Goal: Task Accomplishment & Management: Complete application form

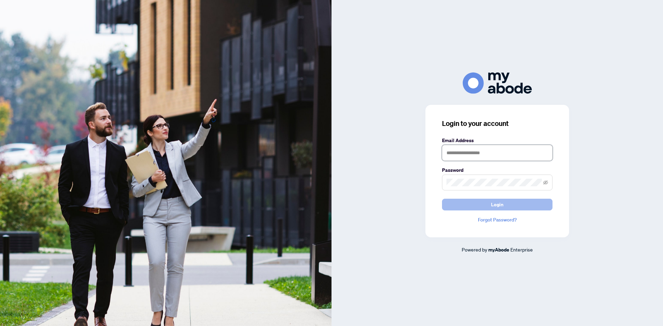
type input "**********"
click at [510, 203] on button "Login" at bounding box center [497, 205] width 111 height 12
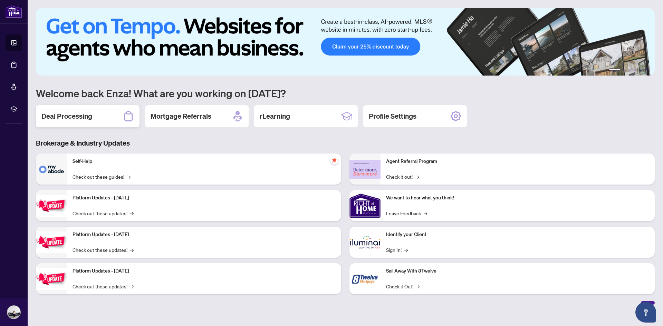
click at [58, 113] on h2 "Deal Processing" at bounding box center [66, 117] width 51 height 10
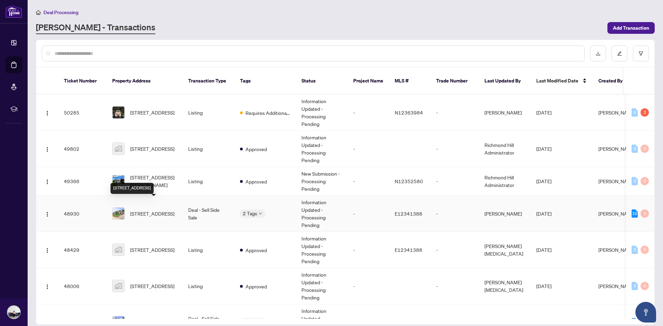
click at [144, 210] on span "[STREET_ADDRESS]" at bounding box center [152, 214] width 44 height 8
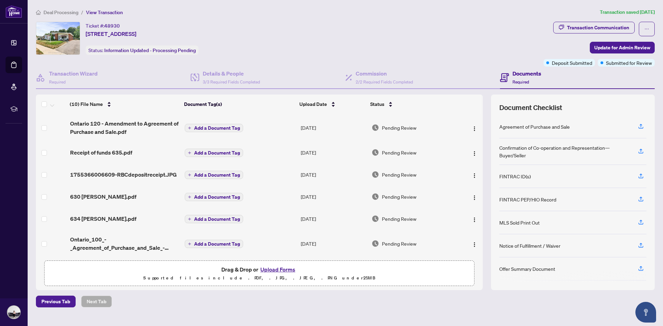
click at [282, 270] on button "Upload Forms" at bounding box center [277, 269] width 39 height 9
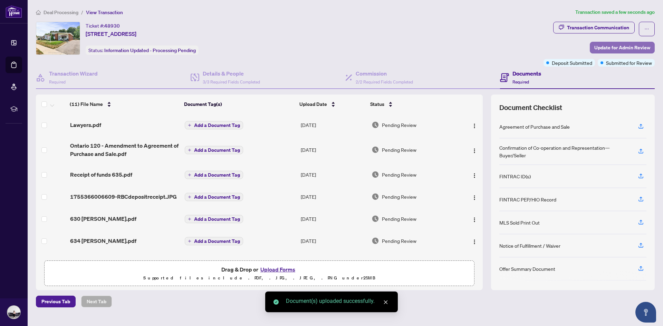
click at [599, 47] on span "Update for Admin Review" at bounding box center [623, 47] width 56 height 11
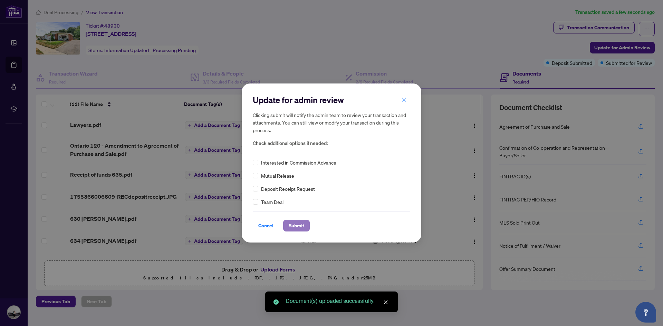
click at [293, 225] on span "Submit" at bounding box center [297, 225] width 16 height 11
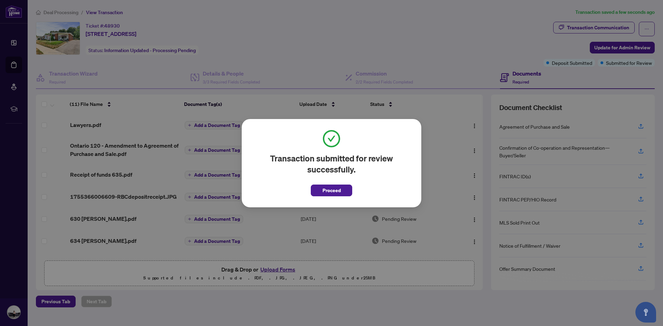
click at [317, 190] on button "Proceed" at bounding box center [331, 191] width 41 height 12
